Goal: Contribute content: Add original content to the website for others to see

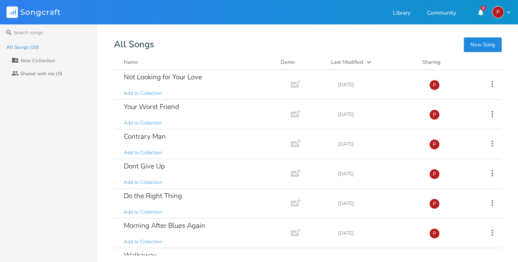
click at [490, 41] on button "New Song" at bounding box center [483, 44] width 38 height 15
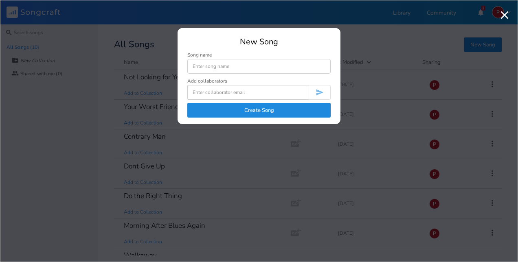
click at [294, 70] on input at bounding box center [258, 66] width 143 height 15
type input "Past Lives"
click at [268, 109] on button "Create Song" at bounding box center [258, 110] width 143 height 15
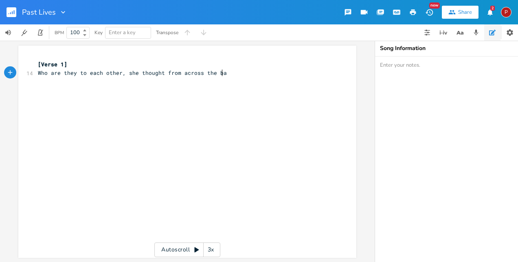
type textarea "Who are they to each other, she thought from across the bar"
click at [225, 75] on pre "Who are they to each other, she thought from across the bar" at bounding box center [183, 73] width 294 height 9
type textarea "the trio made no sense from afar"
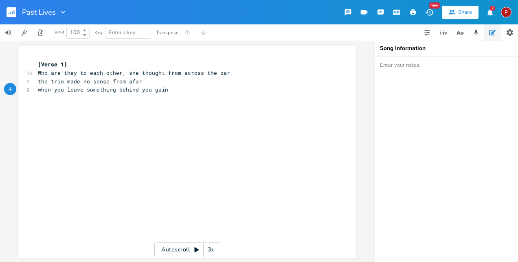
scroll to position [0, 106]
type textarea "when you leave something behind you gain something too"
type textarea "But I know what I left behind was you"
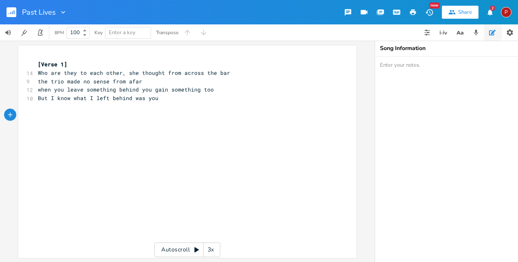
type textarea "M"
type textarea "Your my lost love story the one that got awat"
type textarea "y"
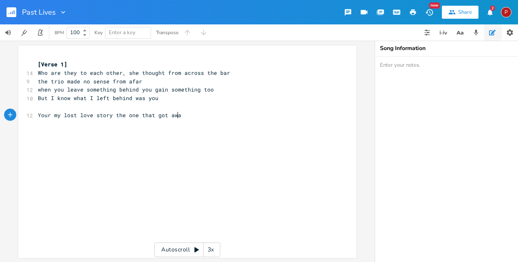
scroll to position [0, 3]
type textarea "I spent so much time wishing that youd syaed"
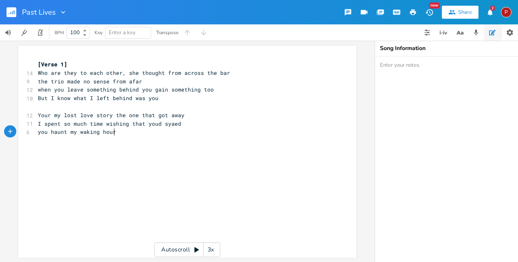
scroll to position [0, 66]
type textarea "you haunt my waking hours al"
type textarea "t least once every day"
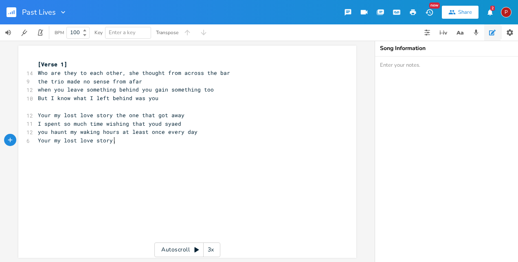
type textarea "Your my lost love story..."
type textarea "The one that got away"
drag, startPoint x: 186, startPoint y: 139, endPoint x: 147, endPoint y: 141, distance: 38.4
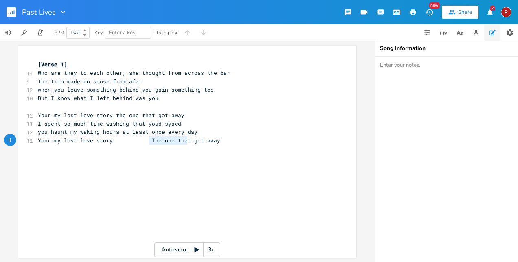
click at [147, 141] on span "Your my lost love story The one that got away" at bounding box center [129, 140] width 183 height 7
type textarea "The one that"
click at [147, 141] on span "Your my lost love story The one that got away" at bounding box center [129, 140] width 183 height 7
click at [137, 139] on span "Your my lost love story The one that got away" at bounding box center [111, 140] width 147 height 7
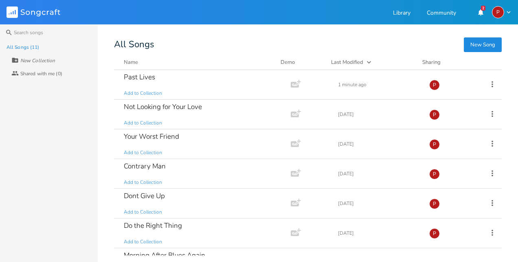
click at [474, 44] on button "New Song" at bounding box center [483, 44] width 38 height 15
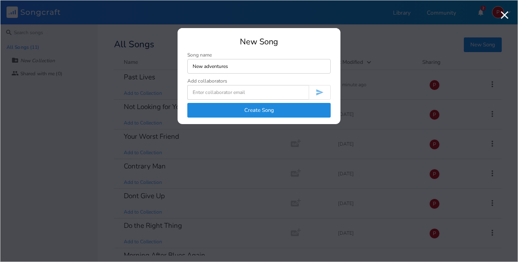
type input "New adventures"
click at [256, 112] on button "Create Song" at bounding box center [258, 110] width 143 height 15
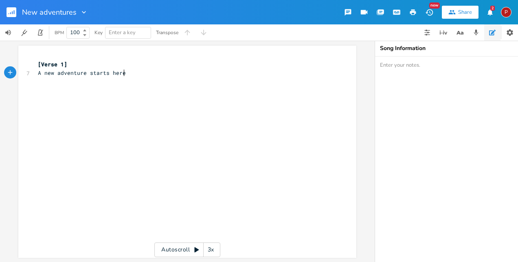
scroll to position [0, 68]
type textarea "A new adventure starts here"
